Goal: Task Accomplishment & Management: Manage account settings

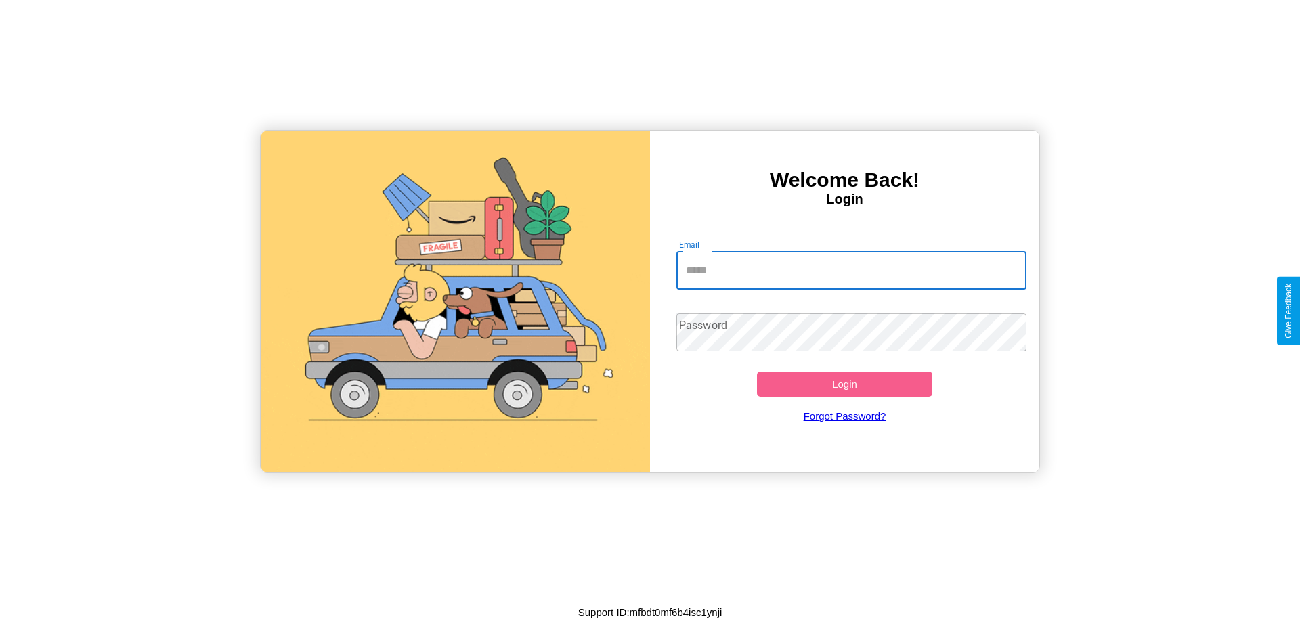
click at [851, 270] on input "Email" at bounding box center [851, 271] width 351 height 38
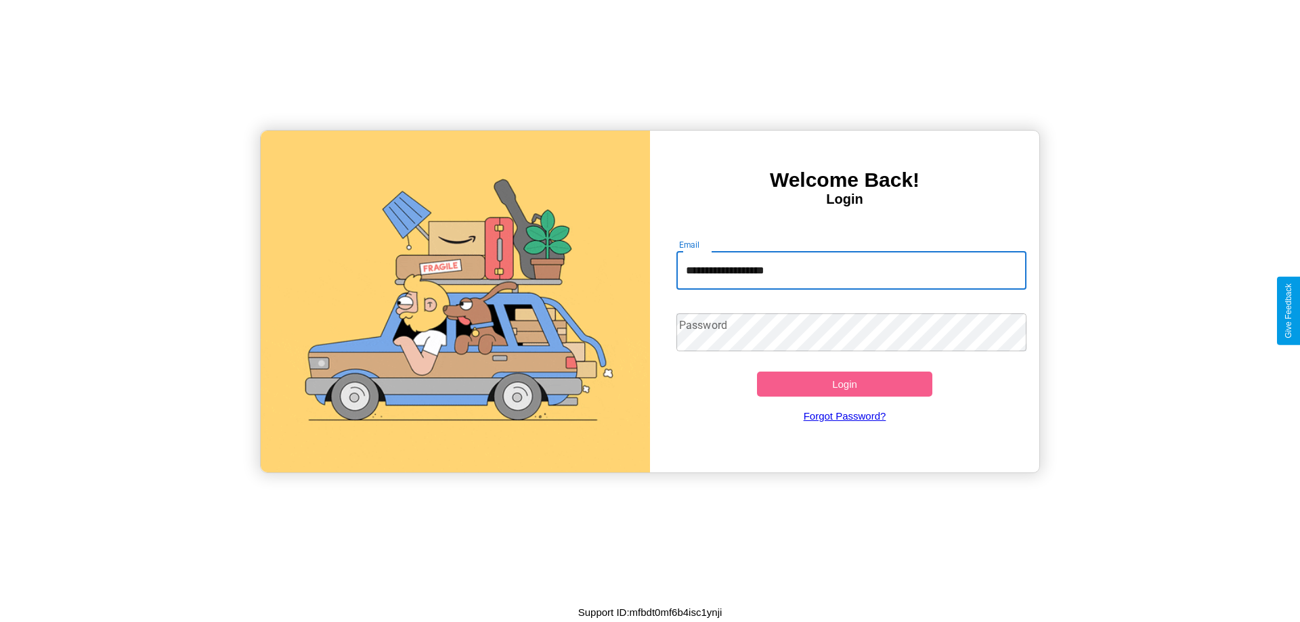
type input "**********"
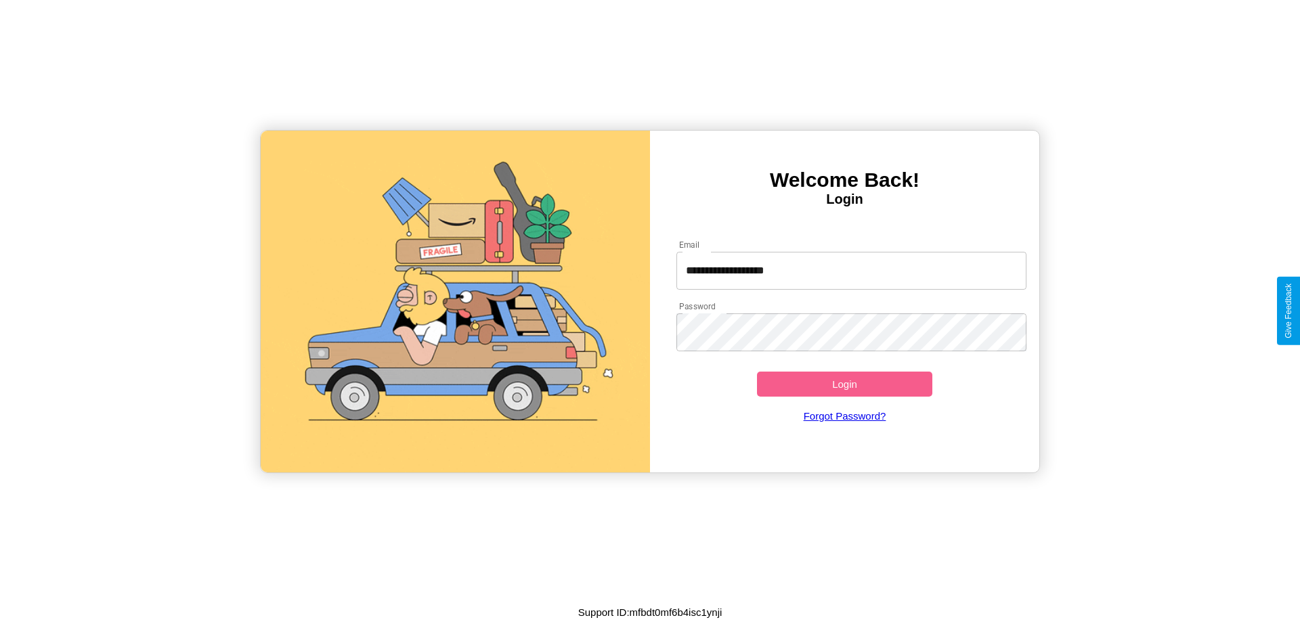
click at [844, 384] on button "Login" at bounding box center [844, 384] width 175 height 25
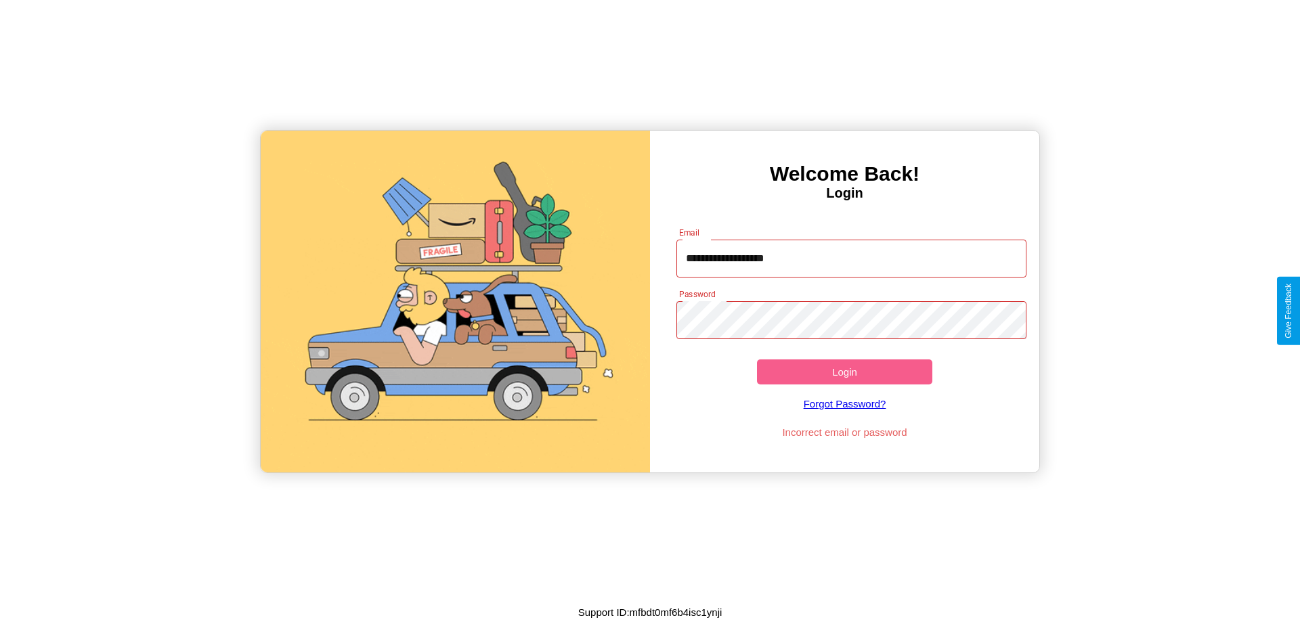
click at [844, 372] on button "Login" at bounding box center [844, 371] width 175 height 25
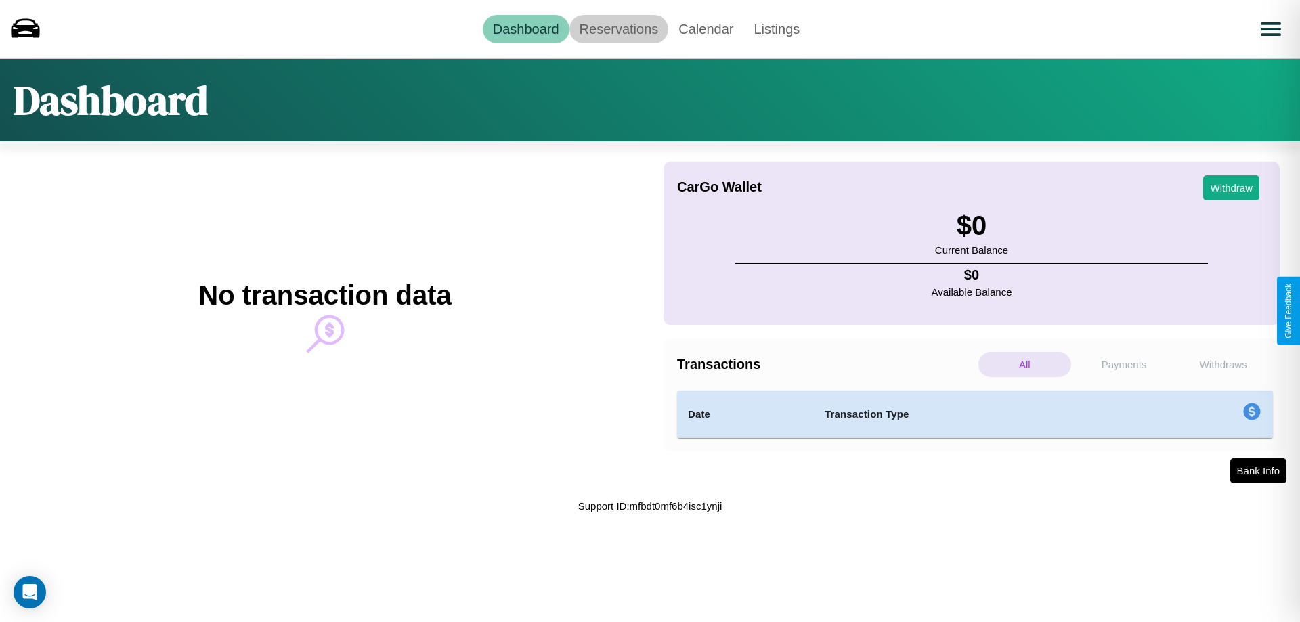
click at [618, 28] on link "Reservations" at bounding box center [619, 29] width 100 height 28
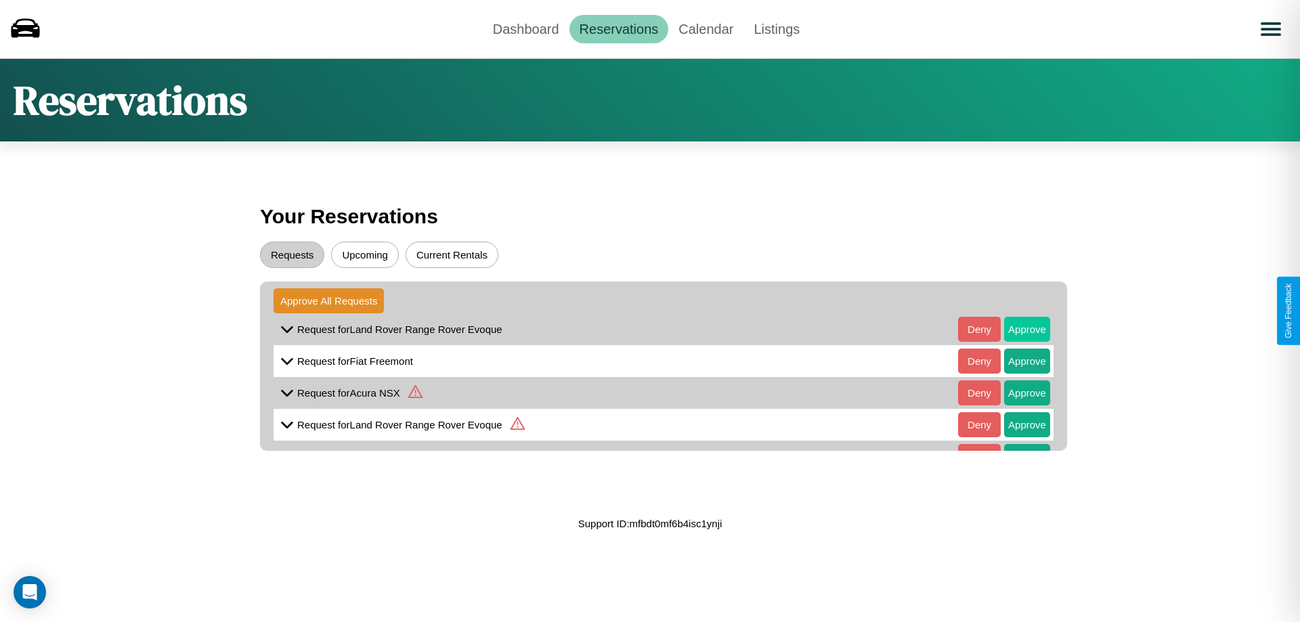
click at [1017, 329] on button "Approve" at bounding box center [1027, 329] width 46 height 25
